Goal: Check status: Check status

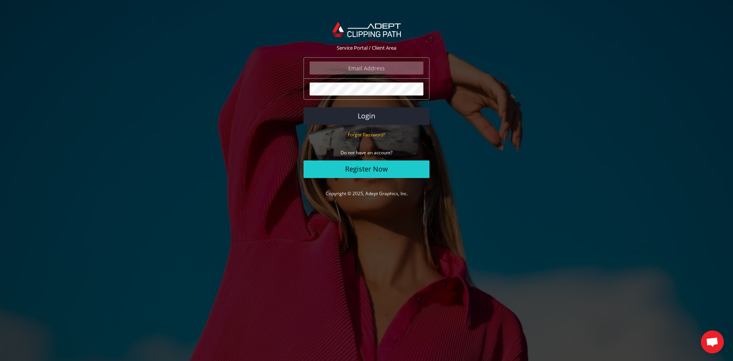
click at [366, 68] on input "email" at bounding box center [367, 67] width 114 height 13
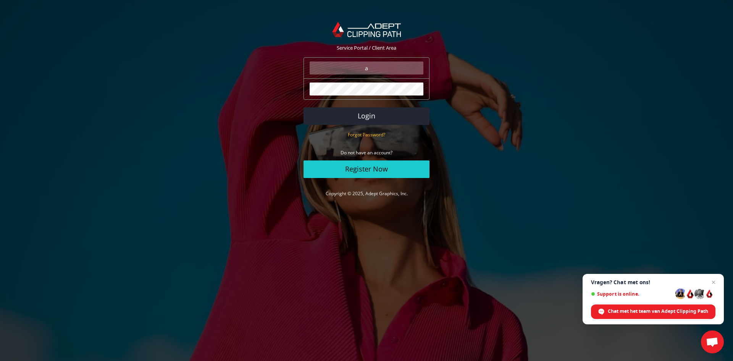
type input "angelo@eurotapis.be"
click at [304, 107] on button "Login" at bounding box center [367, 116] width 126 height 18
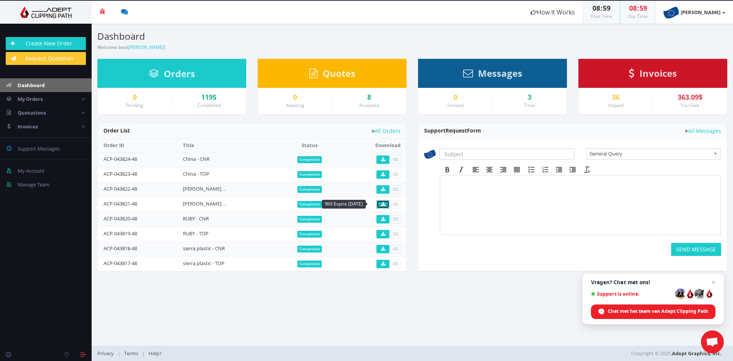
click at [383, 204] on icon at bounding box center [383, 204] width 4 height 5
click at [382, 187] on icon at bounding box center [383, 189] width 4 height 5
click at [382, 174] on icon at bounding box center [383, 174] width 4 height 5
click at [381, 158] on icon at bounding box center [383, 159] width 4 height 5
